Goal: Information Seeking & Learning: Learn about a topic

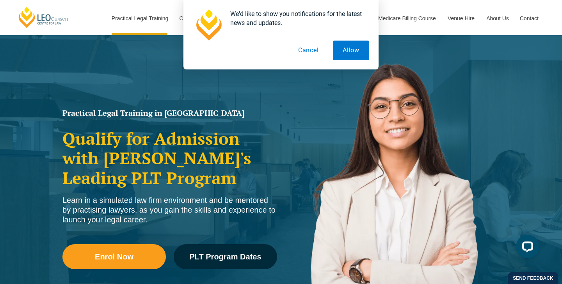
click at [308, 51] on button "Cancel" at bounding box center [308, 51] width 40 height 20
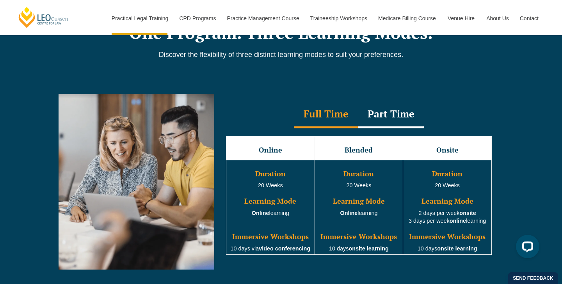
scroll to position [671, 0]
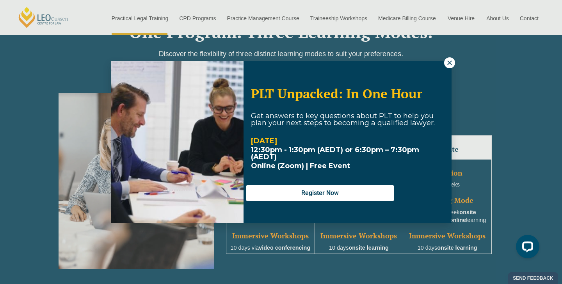
click at [449, 62] on icon at bounding box center [449, 62] width 7 height 7
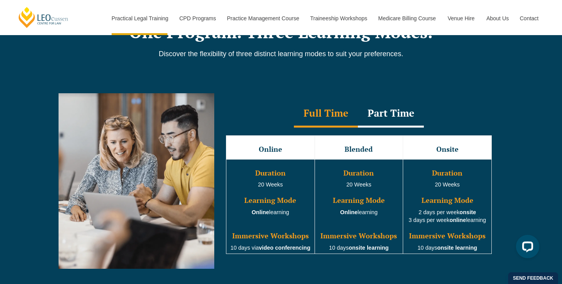
click at [388, 108] on div "Part Time" at bounding box center [391, 113] width 66 height 27
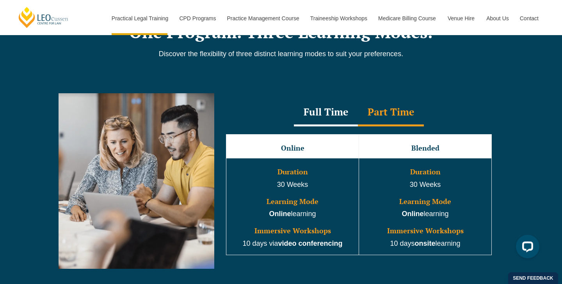
click at [338, 115] on div "Full Time" at bounding box center [326, 112] width 64 height 27
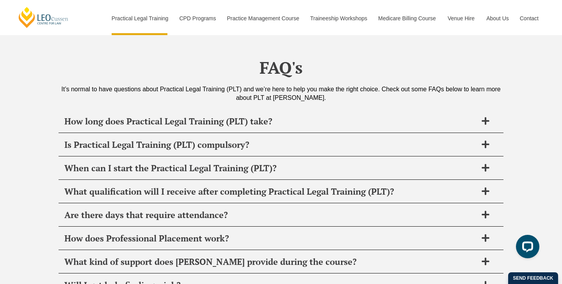
scroll to position [3737, 0]
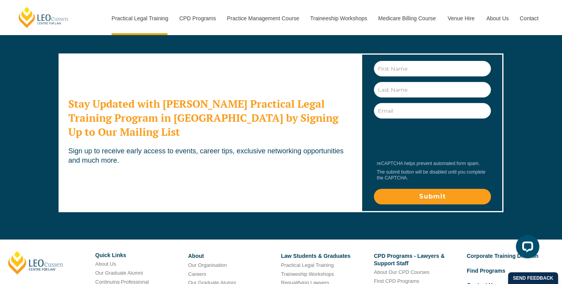
scroll to position [4401, 0]
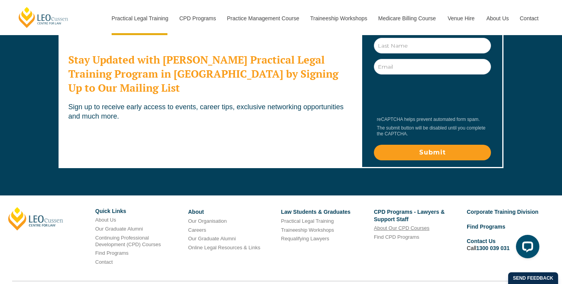
click at [390, 225] on link "About Our CPD Courses" at bounding box center [401, 228] width 55 height 6
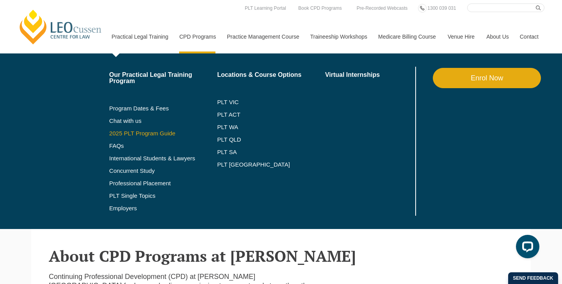
click at [147, 132] on link "2025 PLT Program Guide" at bounding box center [153, 133] width 89 height 6
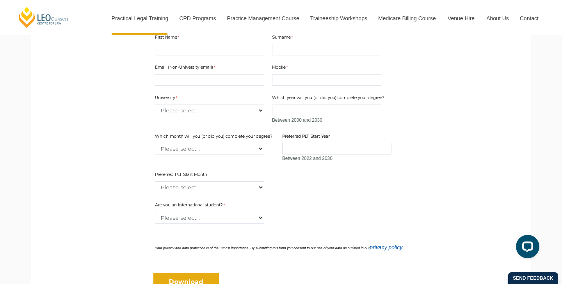
scroll to position [257, 0]
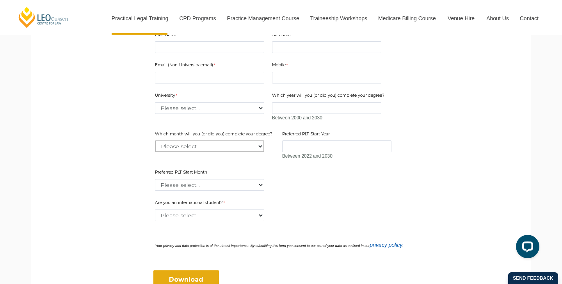
click at [202, 144] on select "Please select... January February March April May June July August September Oc…" at bounding box center [209, 147] width 109 height 12
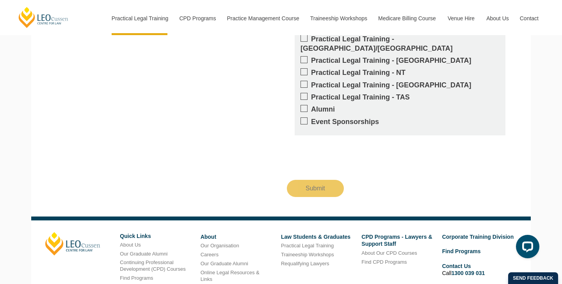
scroll to position [869, 0]
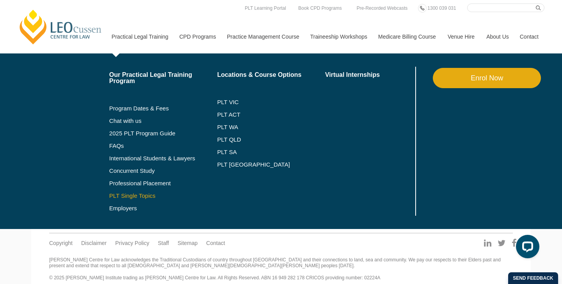
click at [135, 196] on link "PLT Single Topics" at bounding box center [163, 196] width 108 height 6
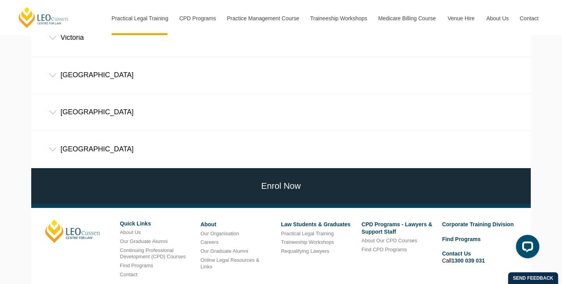
scroll to position [566, 0]
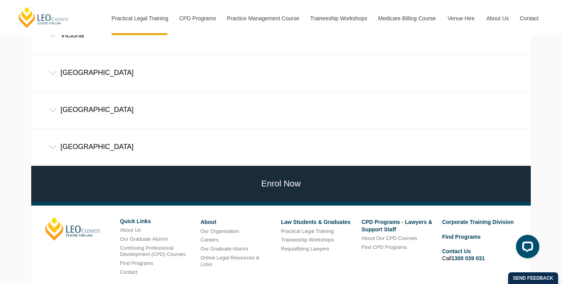
click at [48, 129] on div "[GEOGRAPHIC_DATA]" at bounding box center [281, 147] width 500 height 36
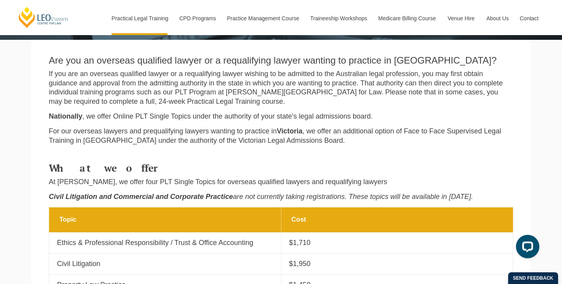
scroll to position [137, 0]
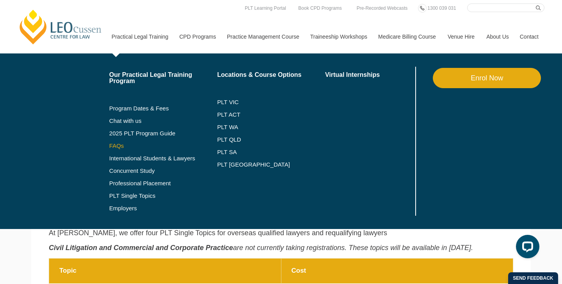
click at [109, 147] on link "FAQs" at bounding box center [163, 146] width 108 height 6
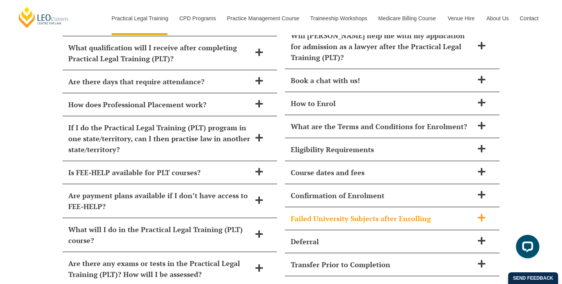
scroll to position [3471, 0]
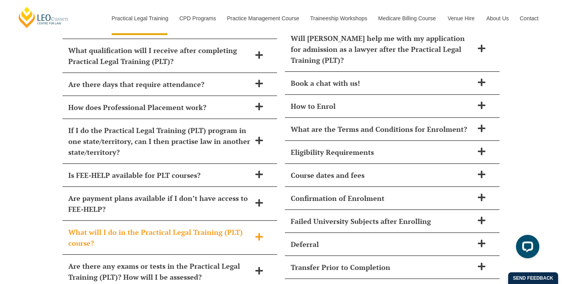
click at [262, 221] on div "What will I do in the Practical Legal Training (PLT) course?" at bounding box center [169, 238] width 215 height 34
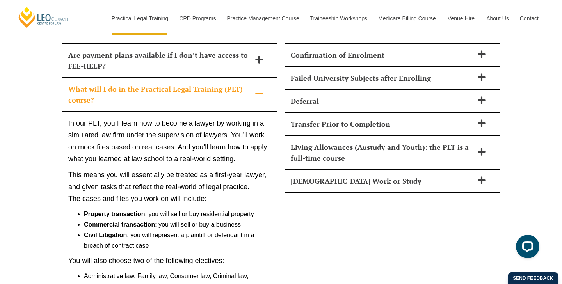
scroll to position [3615, 0]
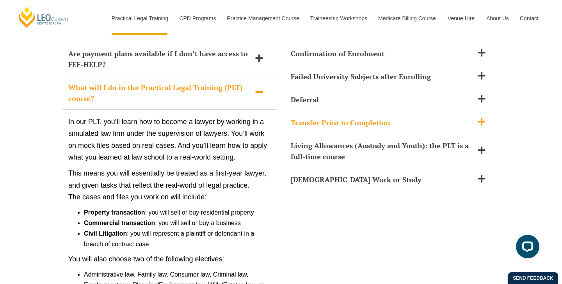
click at [309, 120] on div "Transfer Prior to Completion" at bounding box center [392, 122] width 215 height 23
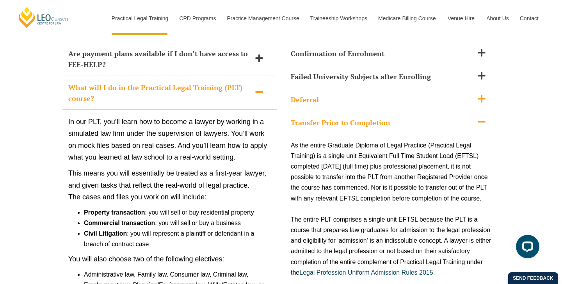
click at [325, 94] on h2 "Deferral" at bounding box center [382, 99] width 183 height 11
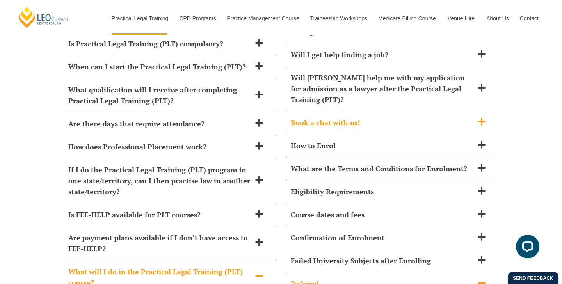
scroll to position [3431, 0]
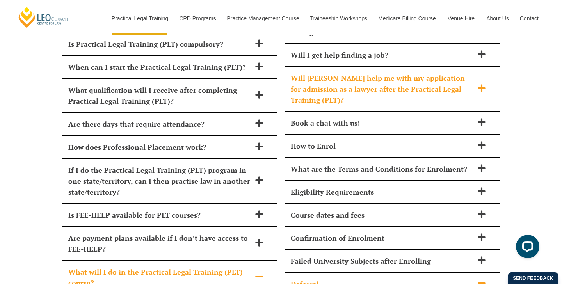
click at [332, 78] on h2 "Will [PERSON_NAME] help me with my application for admission as a lawyer after …" at bounding box center [382, 89] width 183 height 33
